Goal: Task Accomplishment & Management: Manage account settings

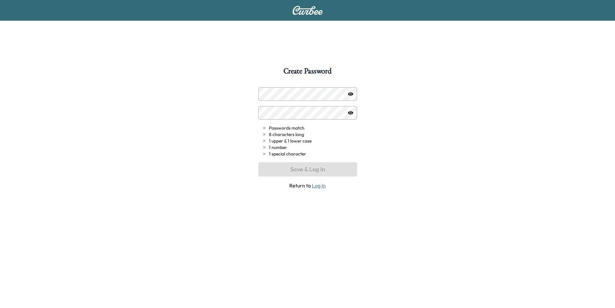
drag, startPoint x: 406, startPoint y: 65, endPoint x: 402, endPoint y: 65, distance: 3.6
click at [406, 65] on div "Create Password Passwords match 8 characters long 1 upper & 1 lower case 1 numb…" at bounding box center [307, 187] width 615 height 375
click at [351, 96] on icon "button" at bounding box center [350, 93] width 5 height 5
click at [353, 94] on icon "button" at bounding box center [350, 94] width 5 height 4
click at [351, 113] on icon "button" at bounding box center [350, 112] width 5 height 5
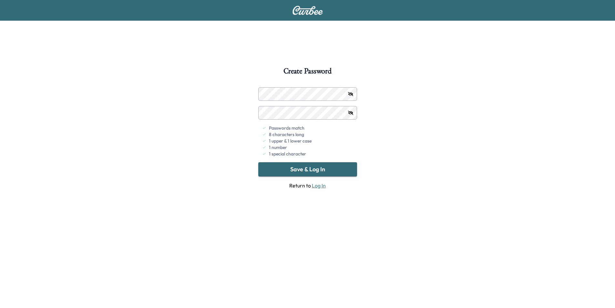
click at [353, 110] on div at bounding box center [351, 113] width 8 height 8
click at [351, 111] on icon "button" at bounding box center [350, 112] width 5 height 4
click at [303, 173] on button "Save & Log In" at bounding box center [307, 169] width 99 height 14
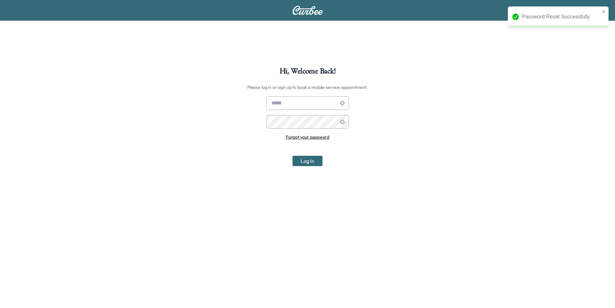
click at [297, 106] on input "text" at bounding box center [308, 103] width 83 height 14
type input "**********"
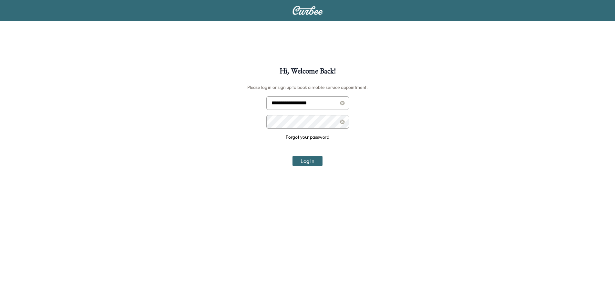
click at [296, 160] on button "Log In" at bounding box center [308, 161] width 30 height 10
